Goal: Check status: Check status

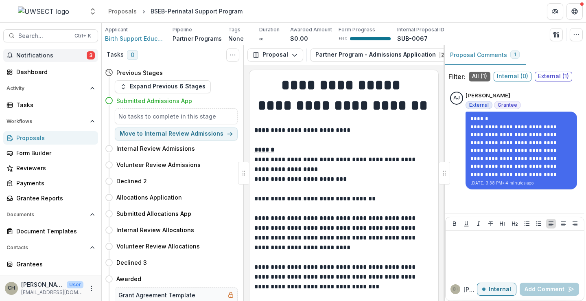
click at [32, 56] on span "Notifications" at bounding box center [51, 55] width 70 height 7
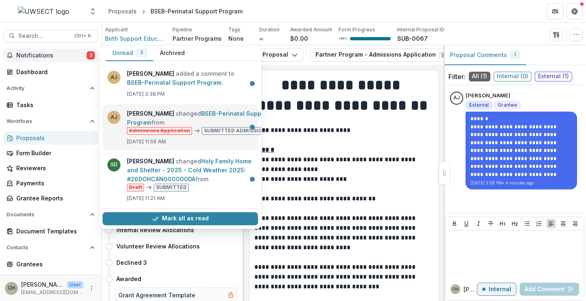
scroll to position [6, 0]
click at [207, 110] on link "BSEB-Perinatal Support Program" at bounding box center [198, 118] width 142 height 16
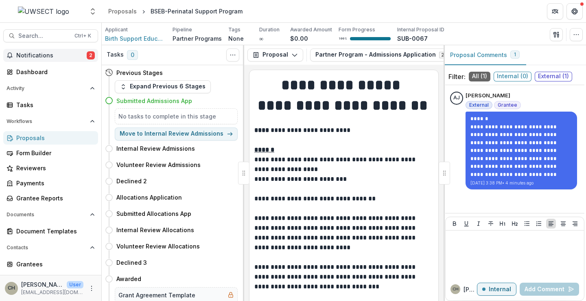
click at [54, 54] on span "Notifications" at bounding box center [51, 55] width 70 height 7
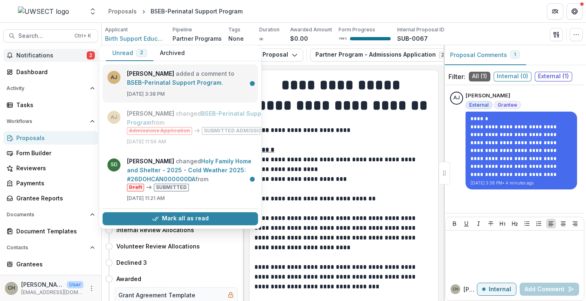
click at [176, 81] on link "BSEB-Perinatal Support Program" at bounding box center [174, 82] width 94 height 7
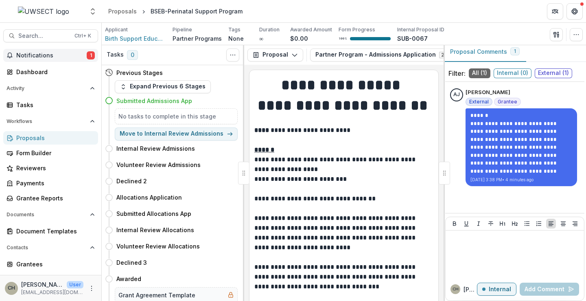
scroll to position [4, 0]
click at [64, 54] on span "Notifications" at bounding box center [51, 55] width 70 height 7
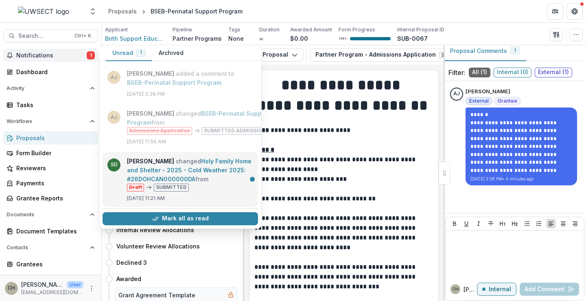
click at [186, 162] on link "Holy Family Home and Shelter - 2025 - Cold Weather 2025: #26DOHCAN000000DA" at bounding box center [189, 169] width 124 height 25
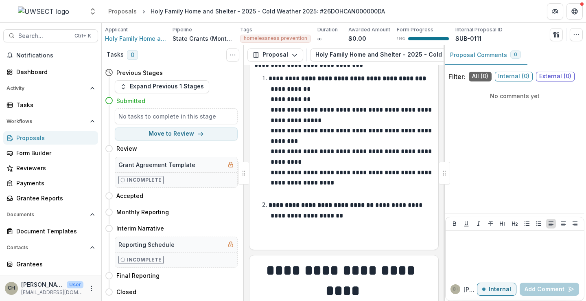
scroll to position [122, 0]
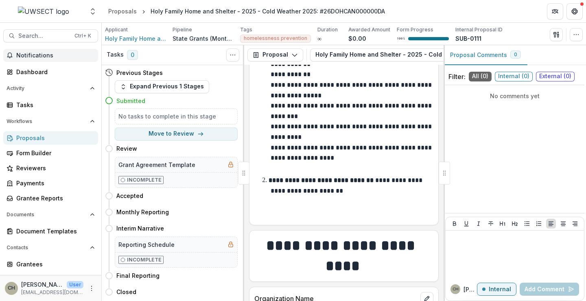
click at [38, 57] on span "Notifications" at bounding box center [55, 55] width 78 height 7
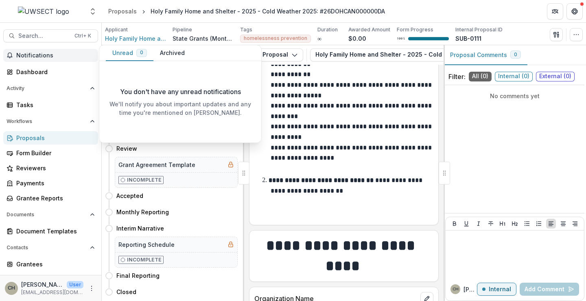
click at [164, 53] on button "Archived" at bounding box center [172, 53] width 38 height 16
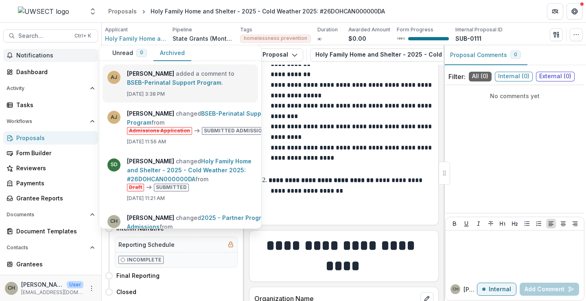
click at [171, 79] on link "BSEB-Perinatal Support Program" at bounding box center [174, 82] width 94 height 7
